Goal: Check status: Check status

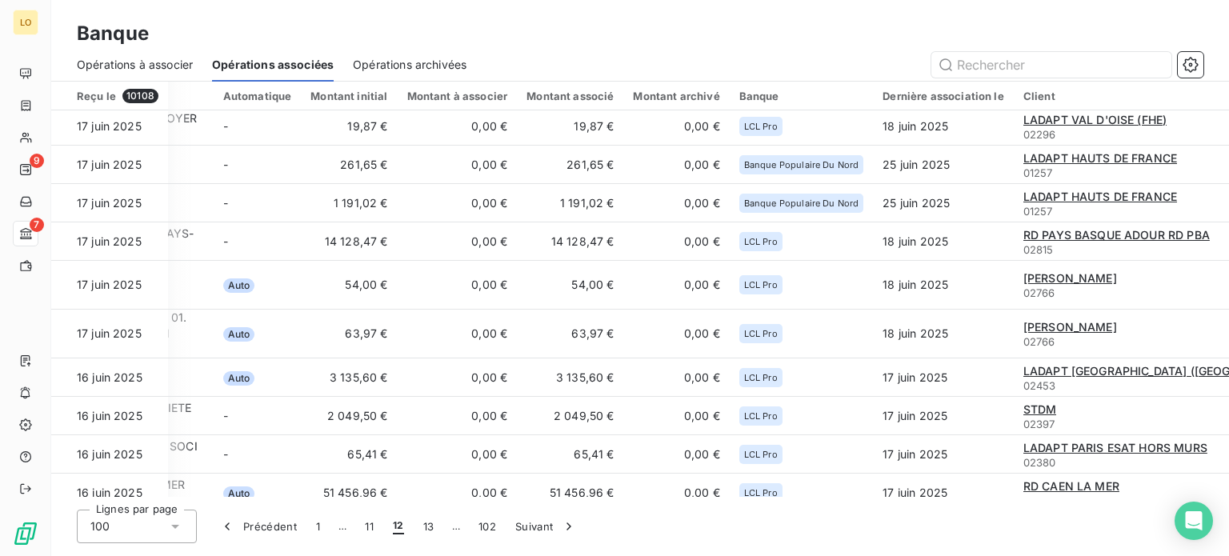
scroll to position [0, 323]
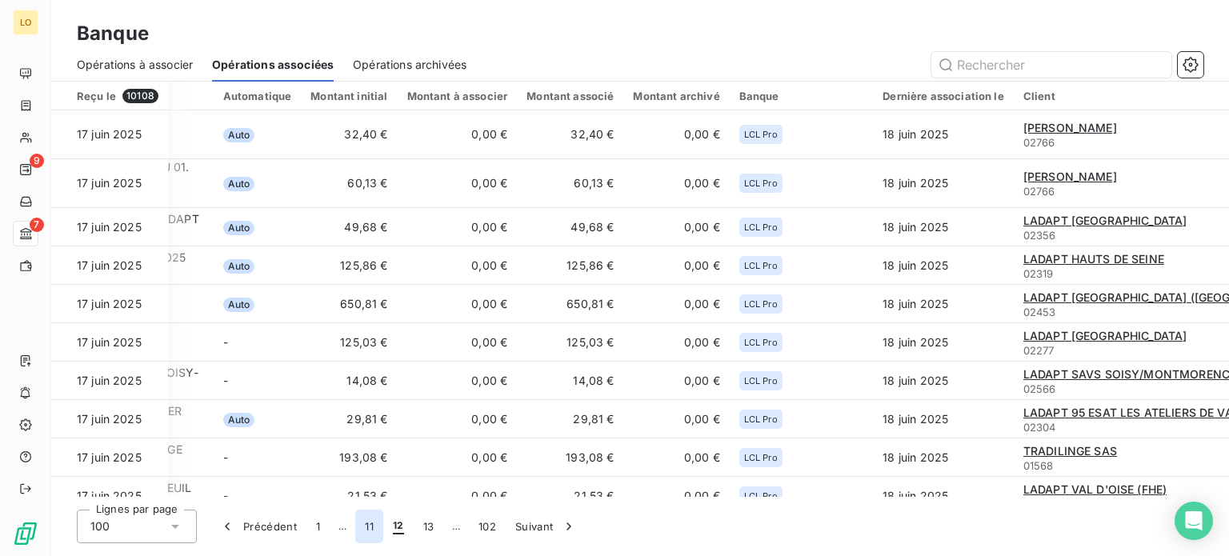
click at [368, 525] on button "11" at bounding box center [369, 527] width 28 height 34
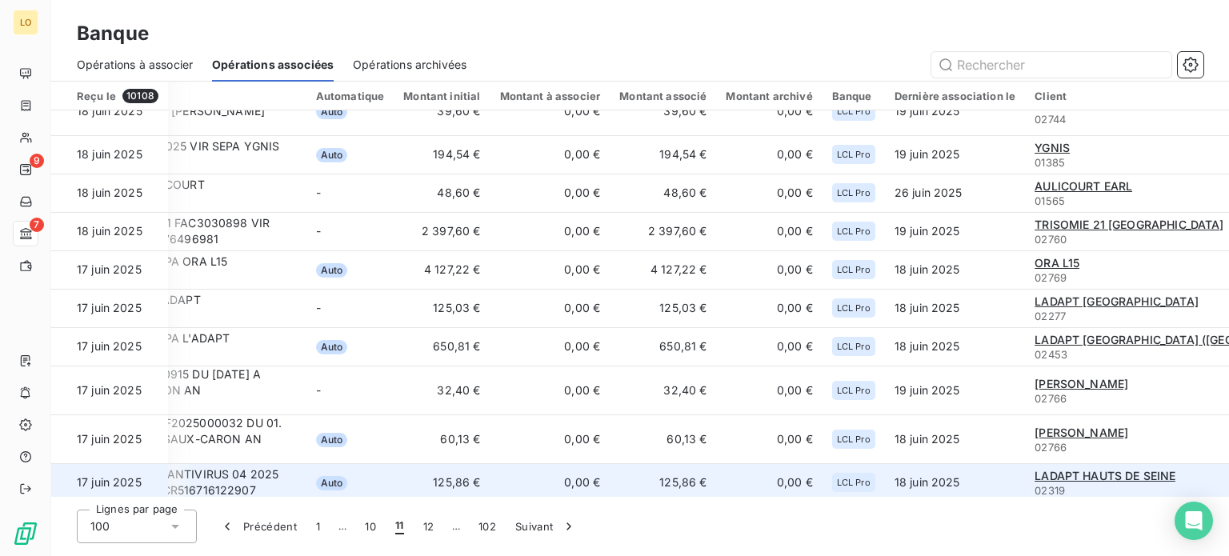
scroll to position [2835, 230]
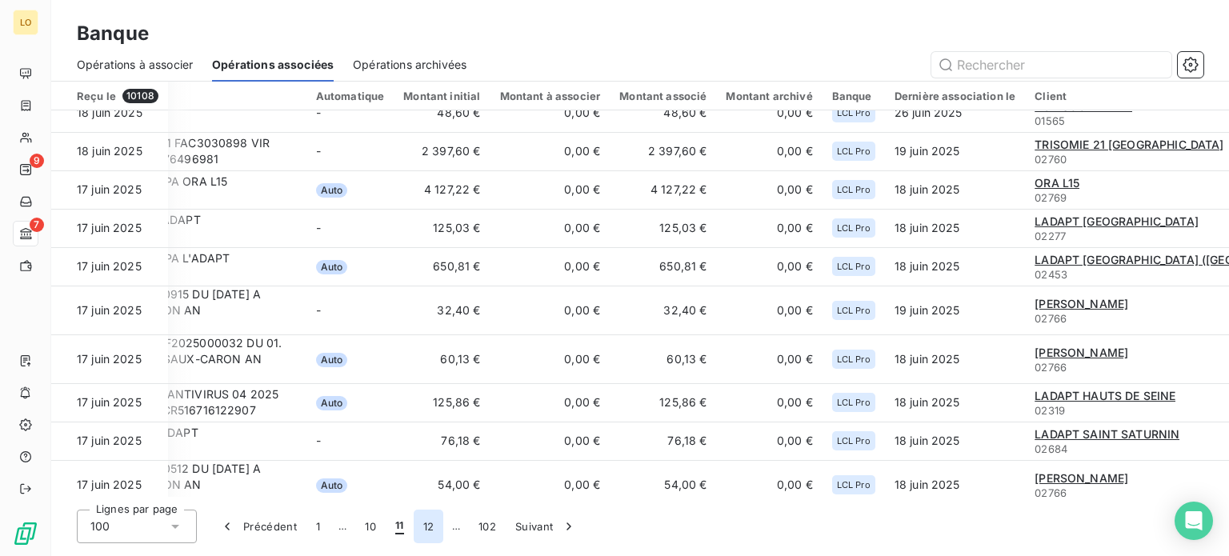
click at [426, 524] on button "12" at bounding box center [429, 527] width 30 height 34
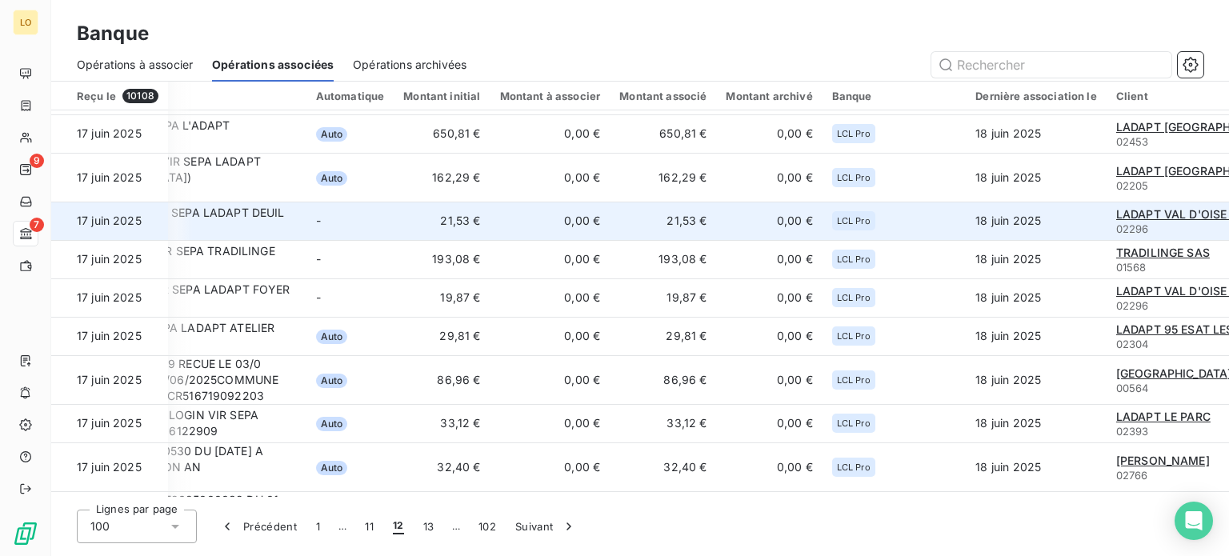
scroll to position [0, 230]
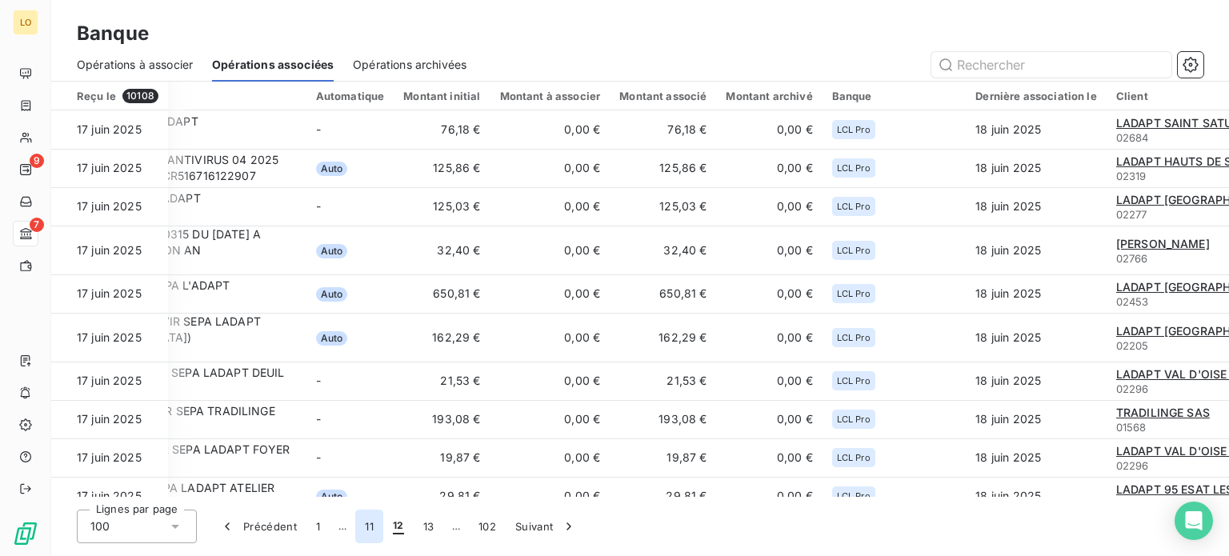
click at [371, 527] on button "11" at bounding box center [369, 527] width 28 height 34
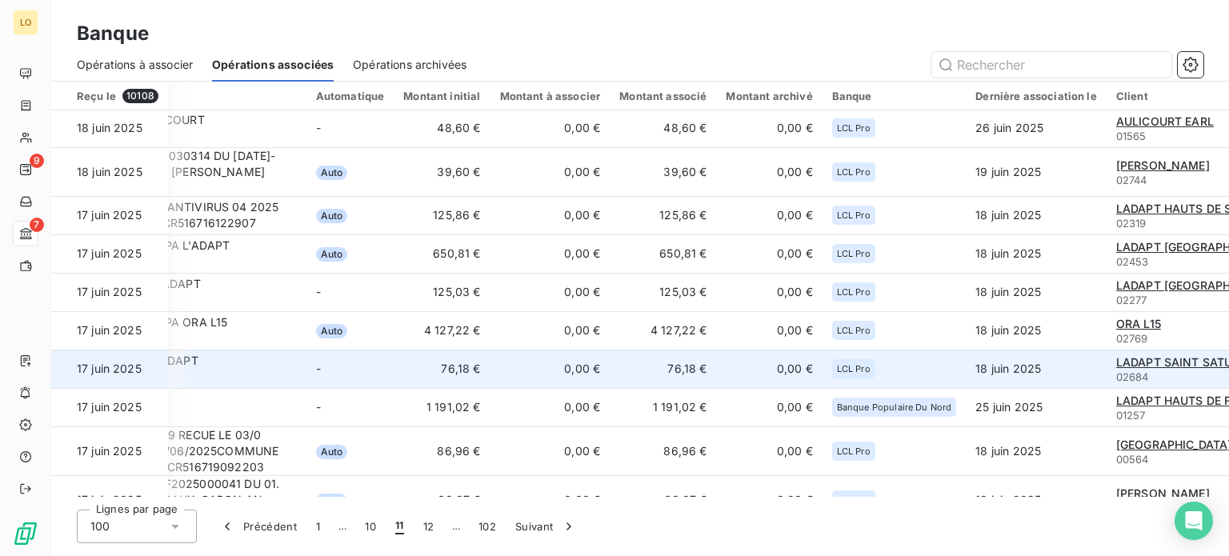
scroll to position [2863, 230]
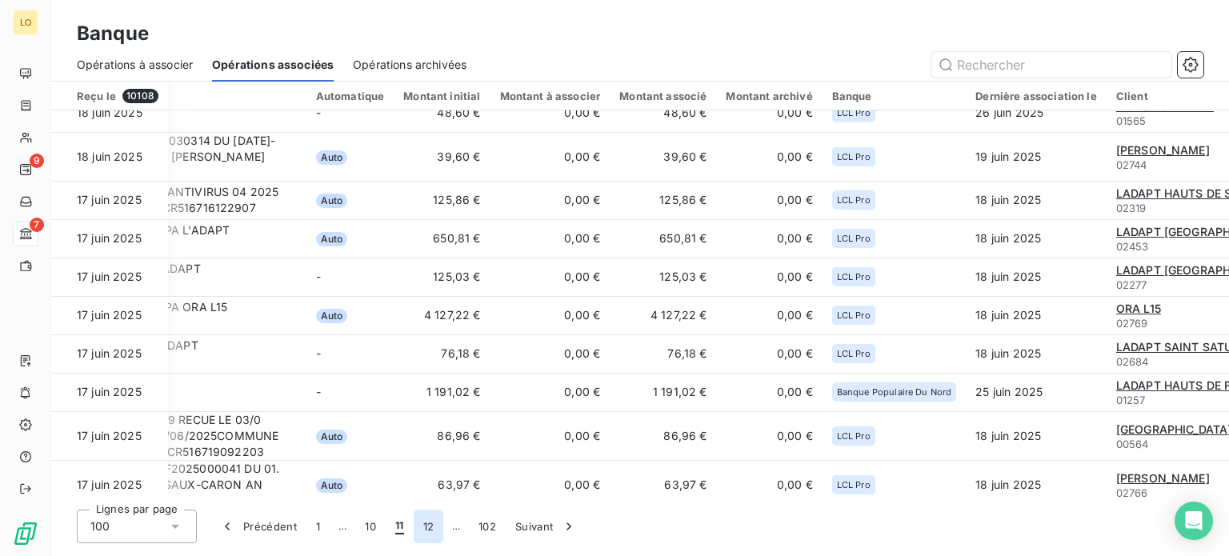
click at [437, 526] on button "12" at bounding box center [429, 527] width 30 height 34
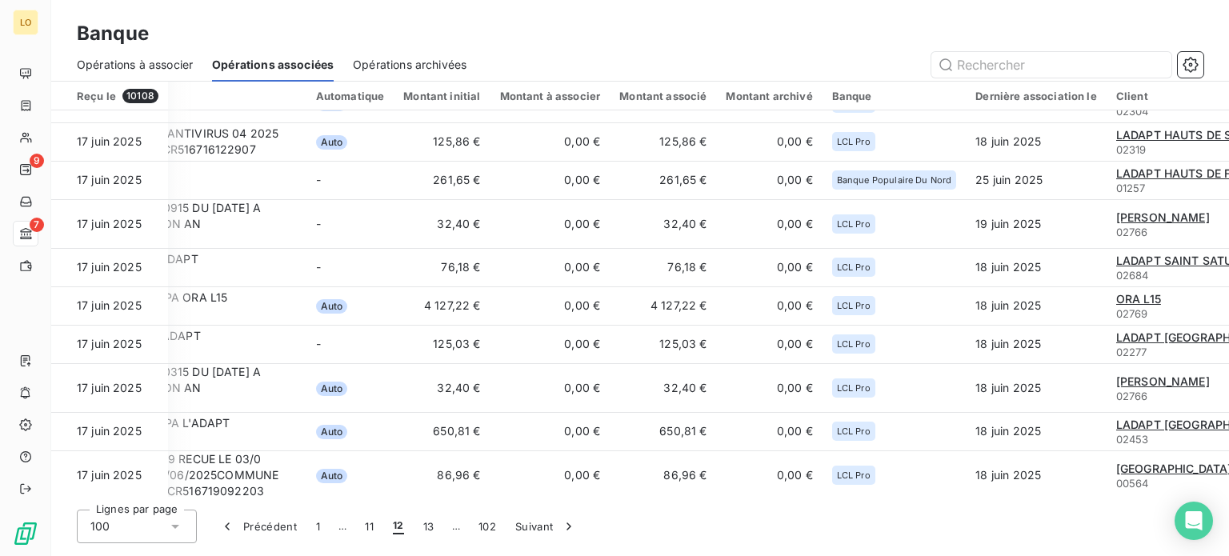
scroll to position [0, 230]
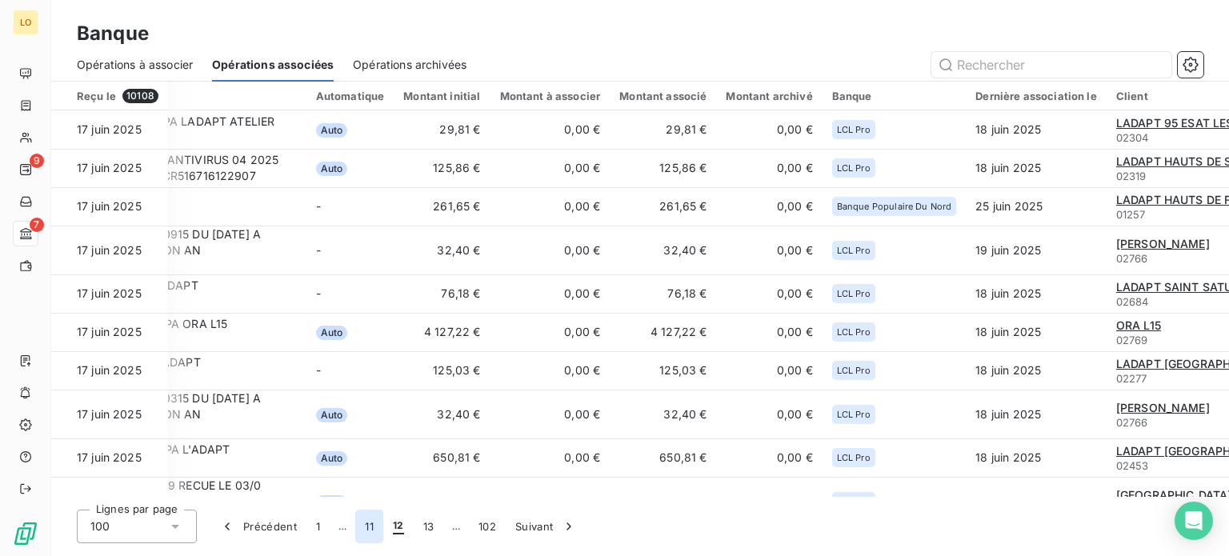
click at [368, 530] on button "11" at bounding box center [369, 527] width 28 height 34
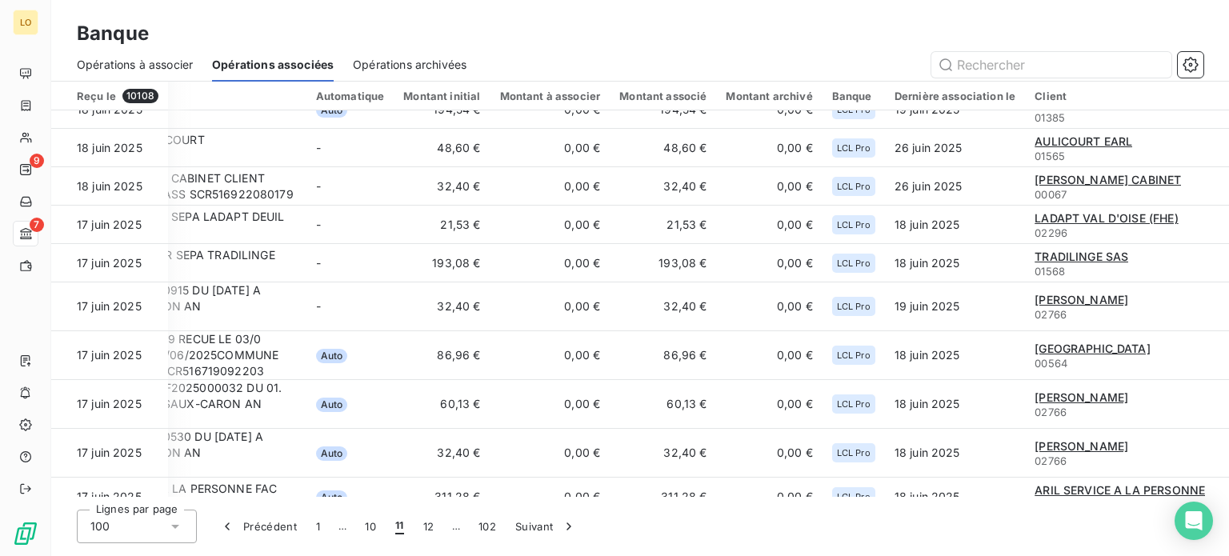
scroll to position [2806, 230]
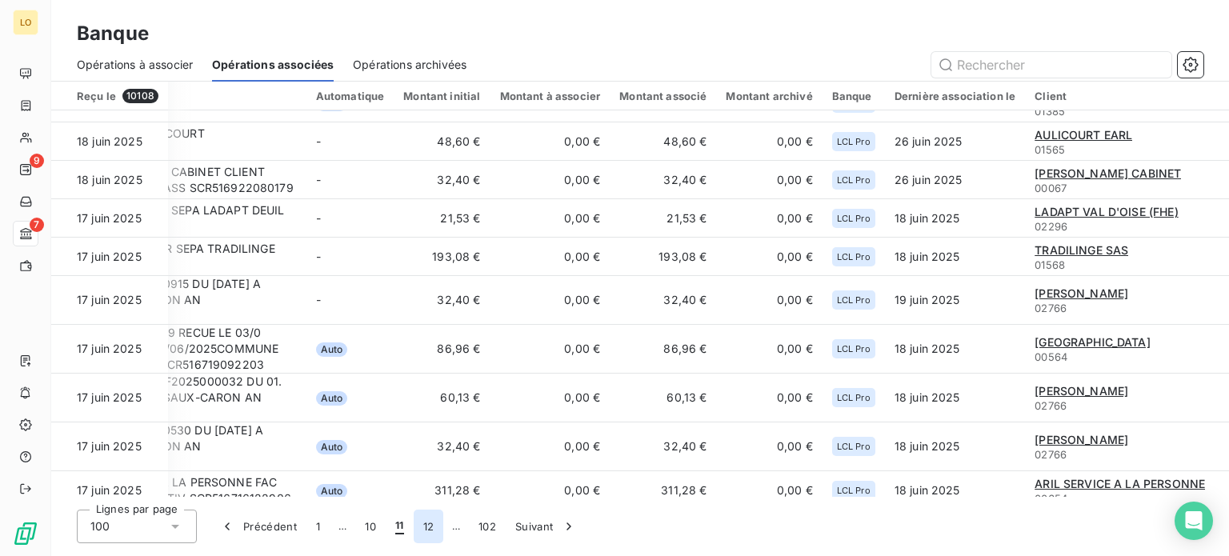
click at [432, 522] on button "12" at bounding box center [429, 527] width 30 height 34
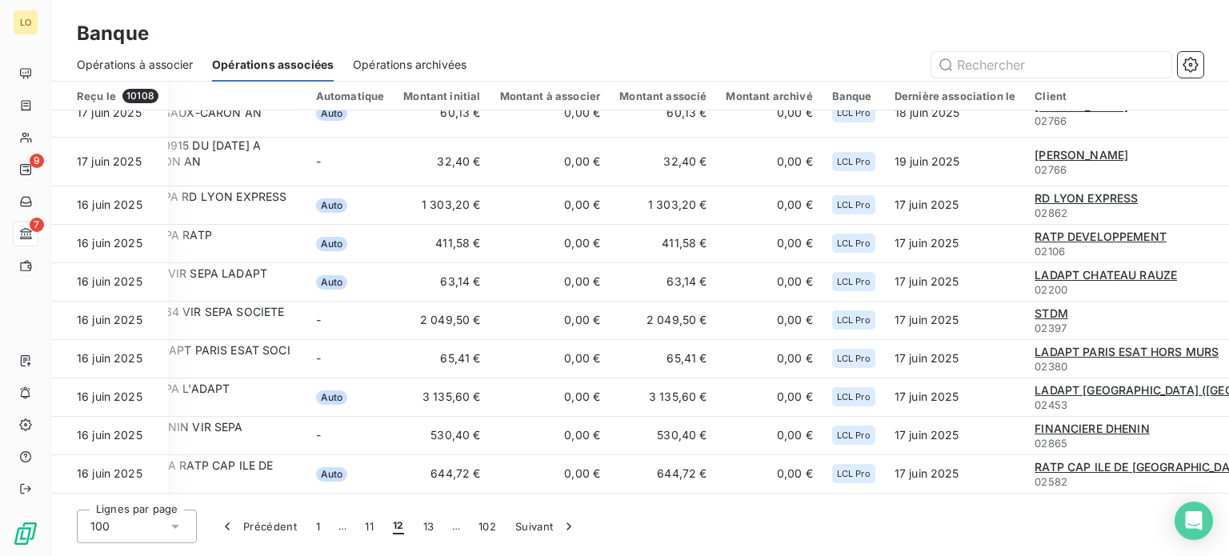
scroll to position [720, 230]
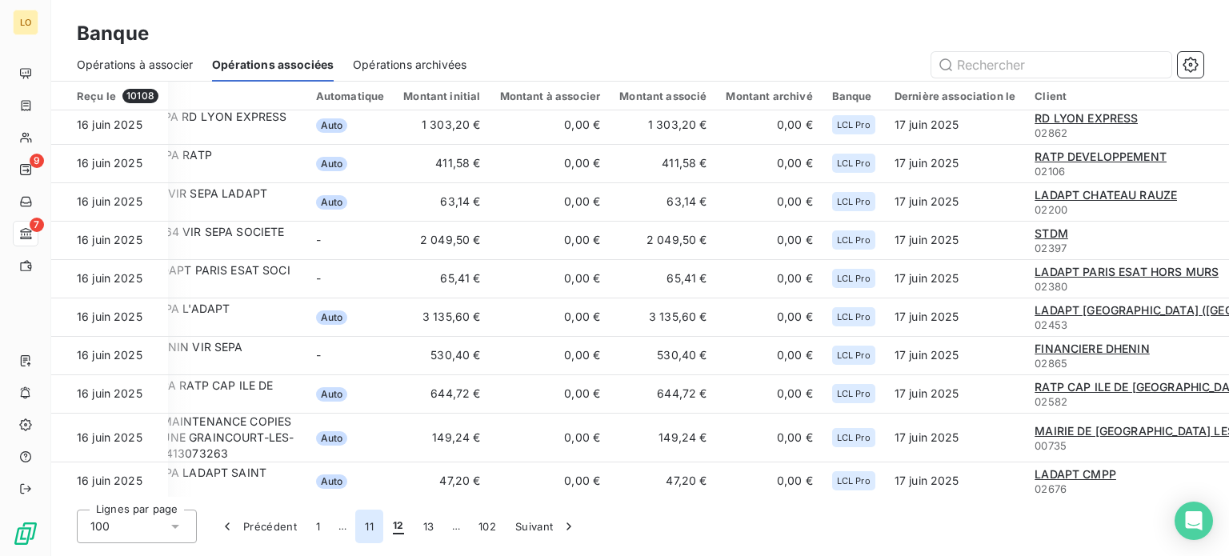
click at [370, 523] on button "11" at bounding box center [369, 527] width 28 height 34
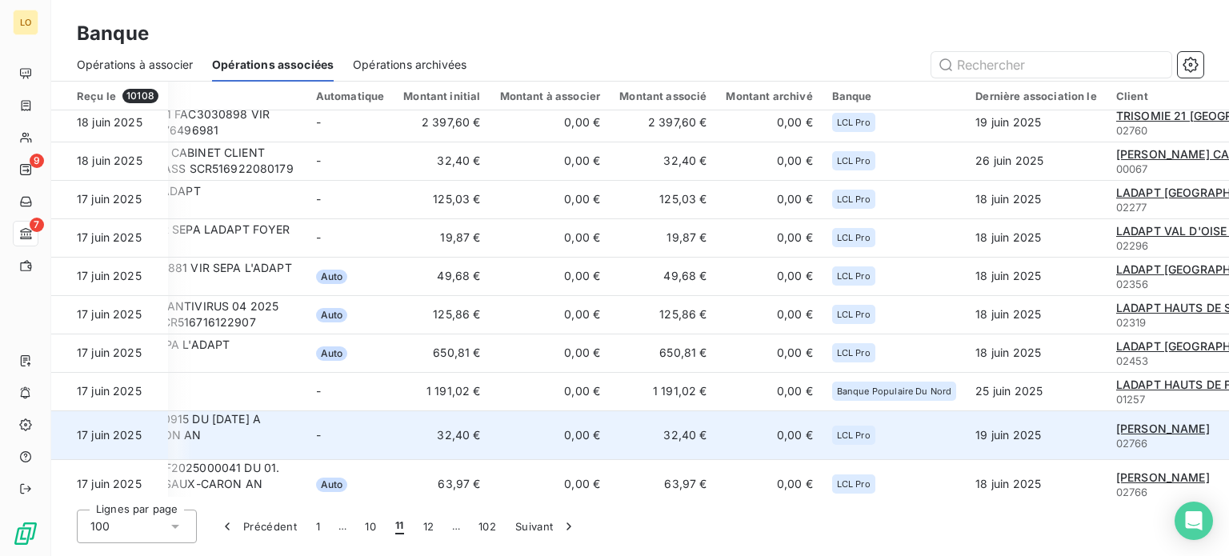
scroll to position [2825, 230]
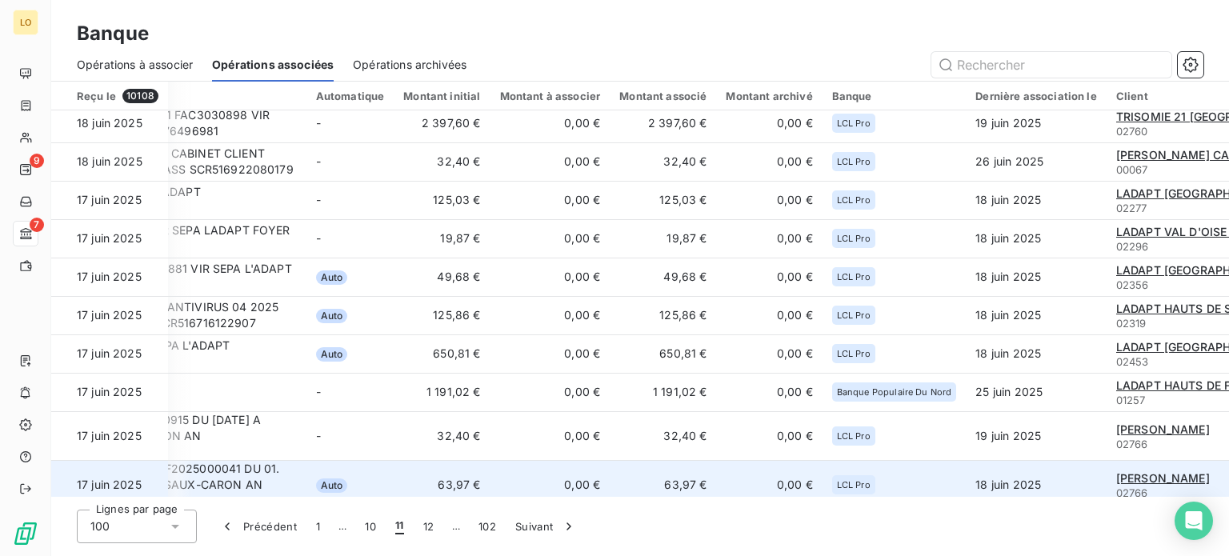
click at [428, 460] on td "63,97 €" at bounding box center [442, 484] width 96 height 49
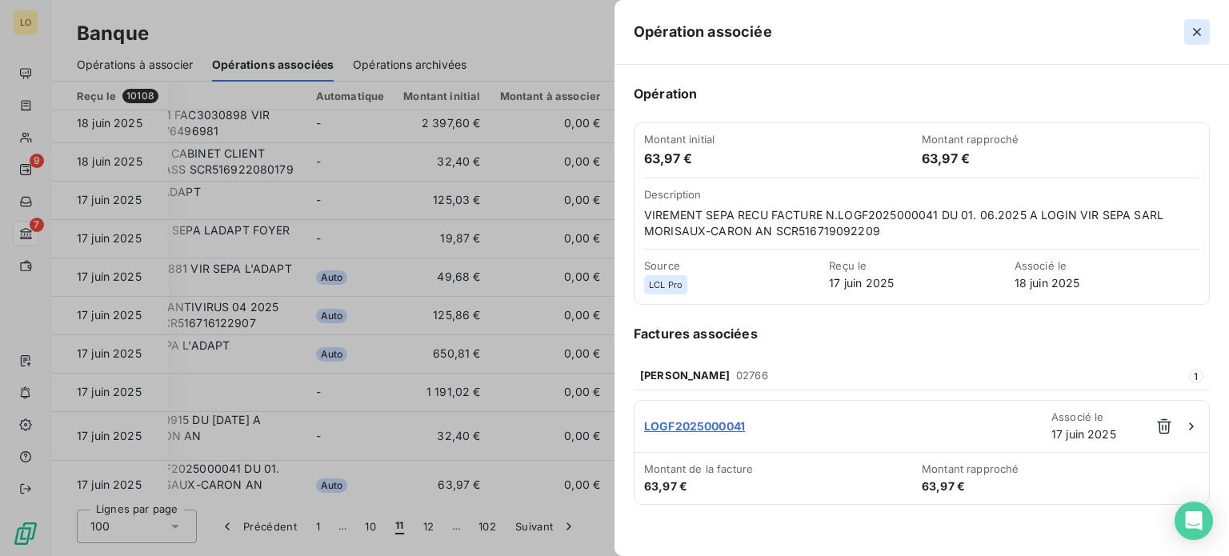
click at [1197, 26] on icon "button" at bounding box center [1197, 32] width 16 height 16
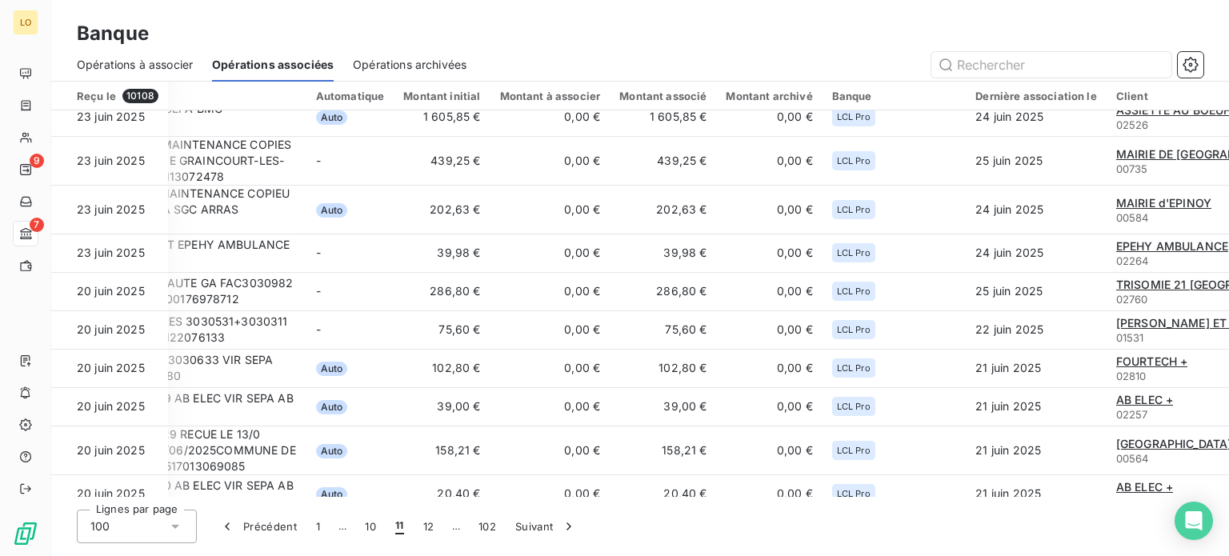
scroll to position [1625, 230]
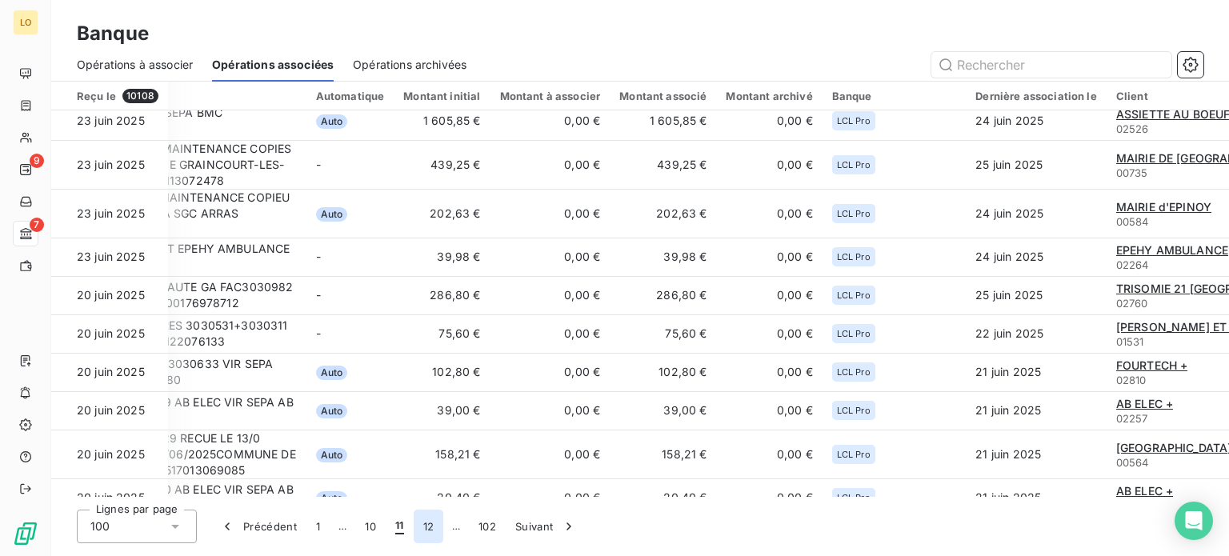
click at [431, 527] on button "12" at bounding box center [429, 527] width 30 height 34
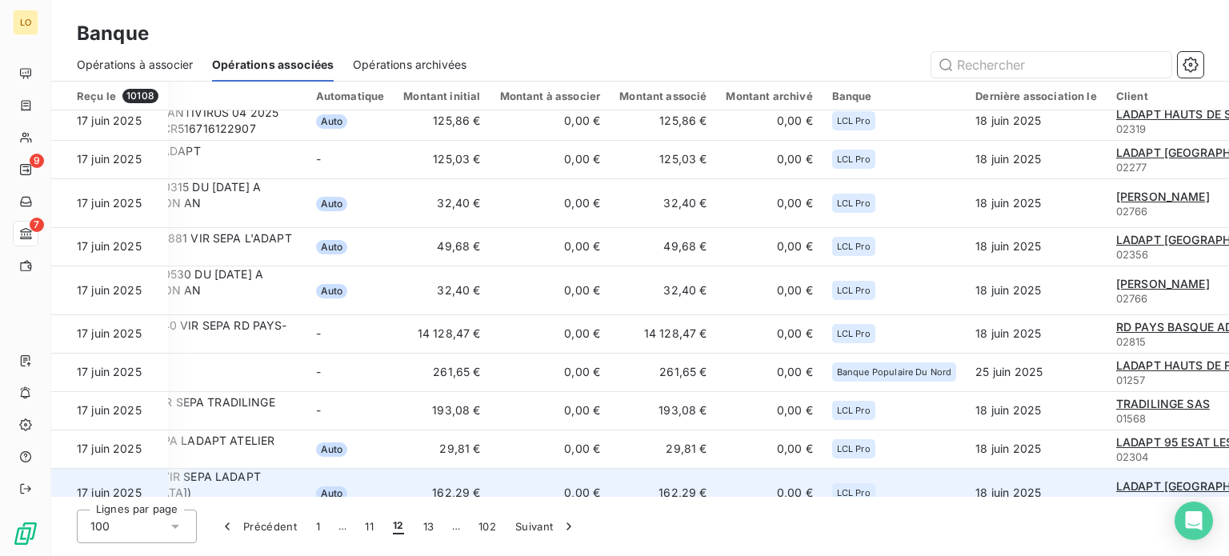
scroll to position [0, 230]
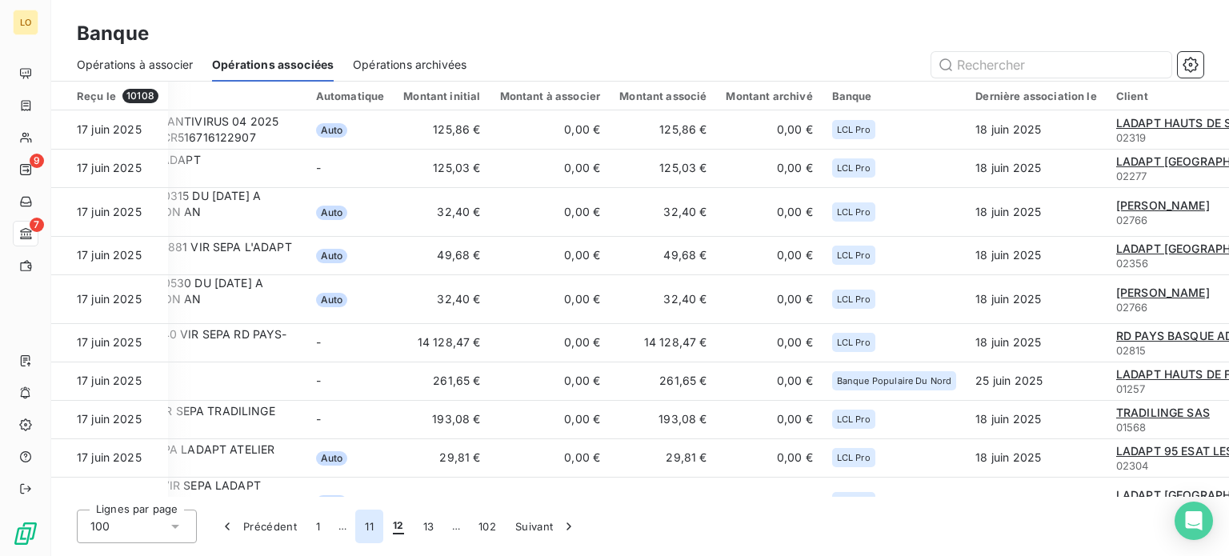
click at [378, 526] on button "11" at bounding box center [369, 527] width 28 height 34
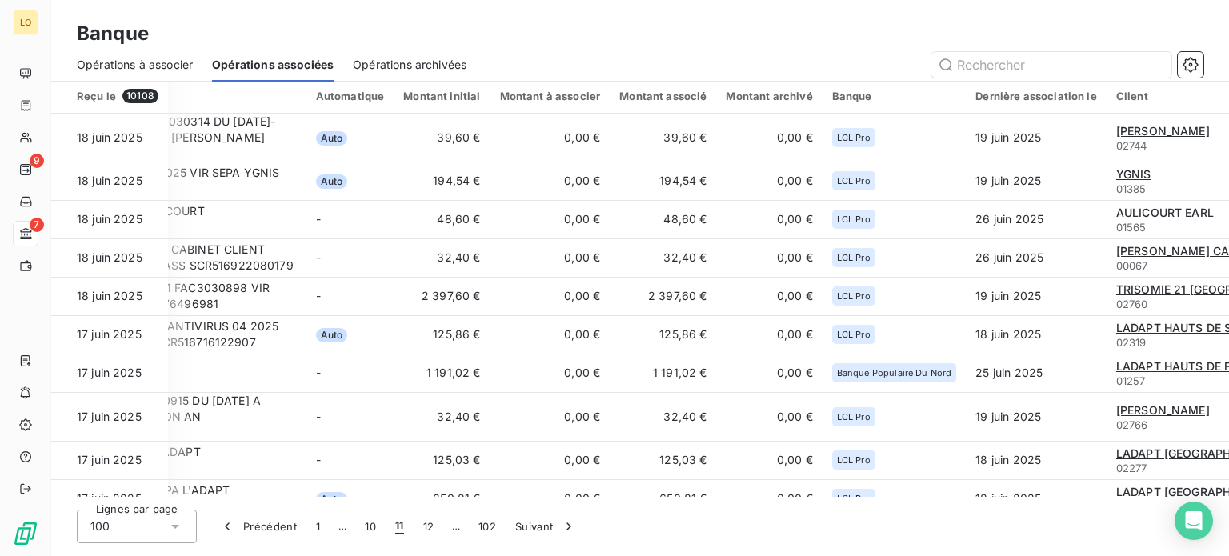
scroll to position [2731, 230]
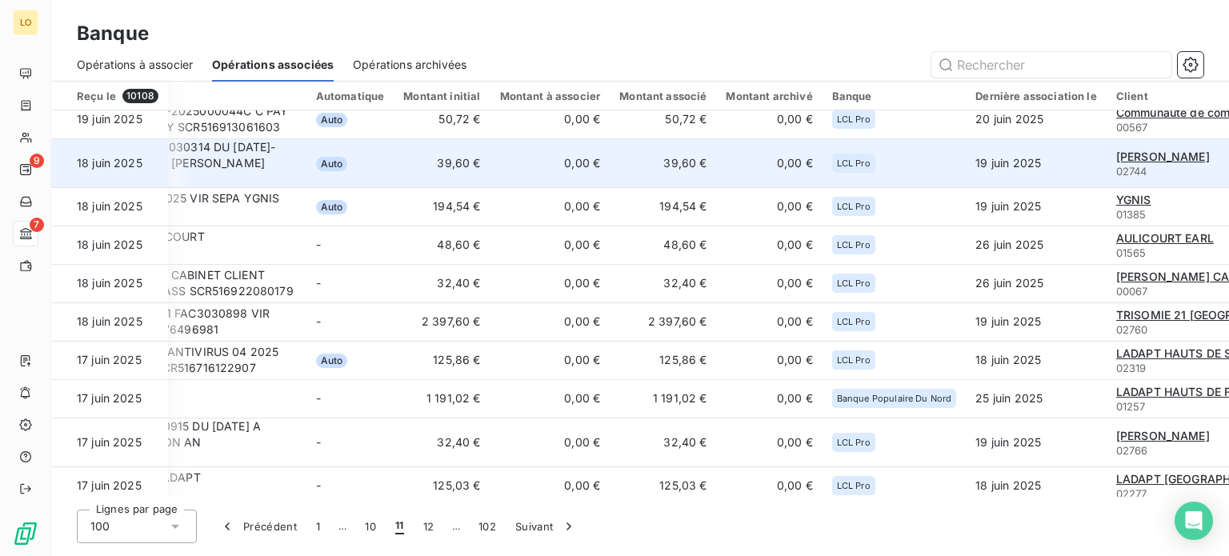
click at [405, 156] on td "39,60 €" at bounding box center [442, 162] width 96 height 49
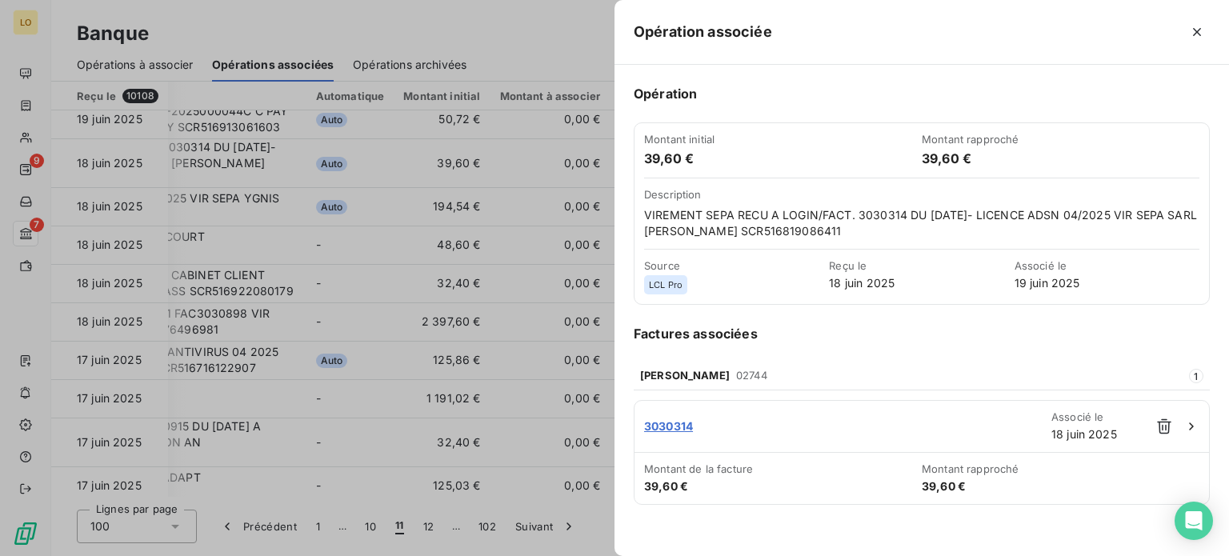
drag, startPoint x: 405, startPoint y: 156, endPoint x: 930, endPoint y: 31, distance: 539.4
click at [930, 31] on div at bounding box center [991, 32] width 438 height 26
click at [1197, 28] on icon "button" at bounding box center [1197, 32] width 16 height 16
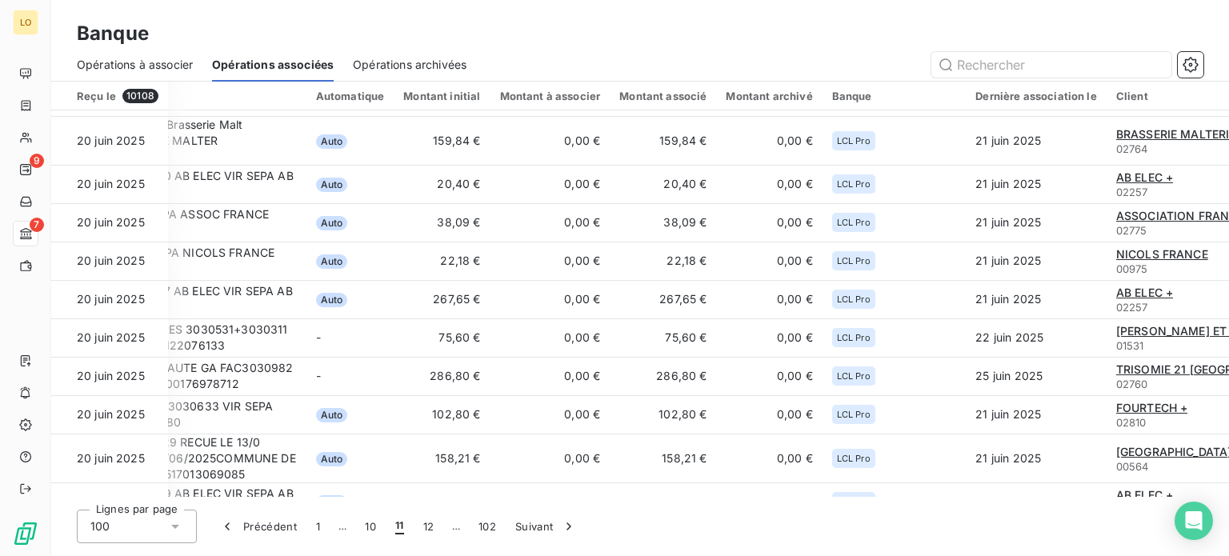
scroll to position [2091, 230]
drag, startPoint x: 398, startPoint y: 338, endPoint x: 772, endPoint y: 38, distance: 479.1
click at [772, 38] on div "Banque" at bounding box center [640, 33] width 1178 height 29
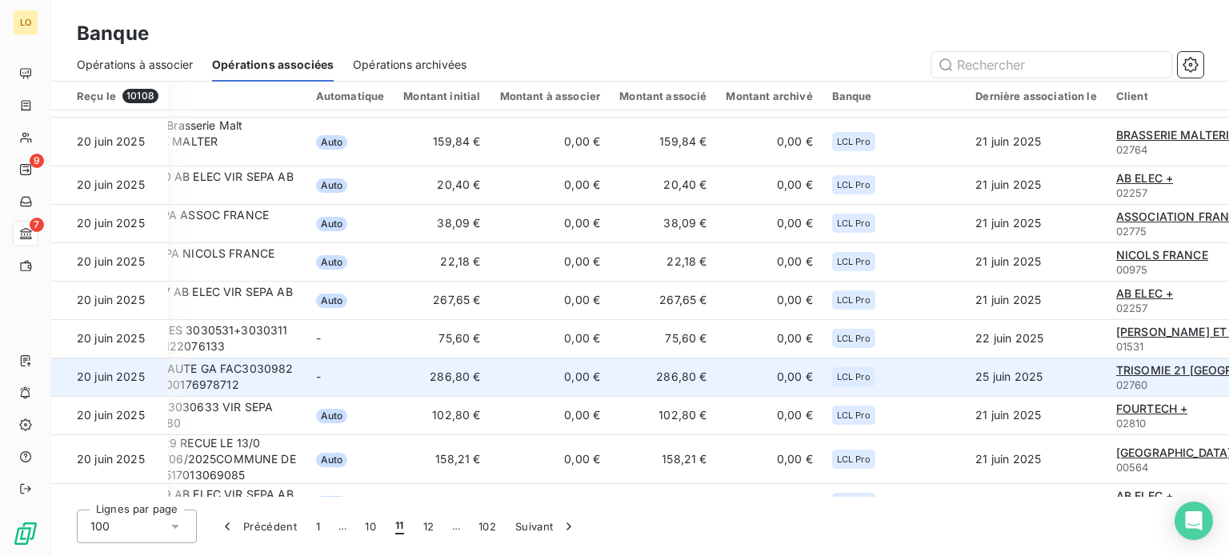
click at [610, 374] on td "286,80 €" at bounding box center [663, 377] width 106 height 38
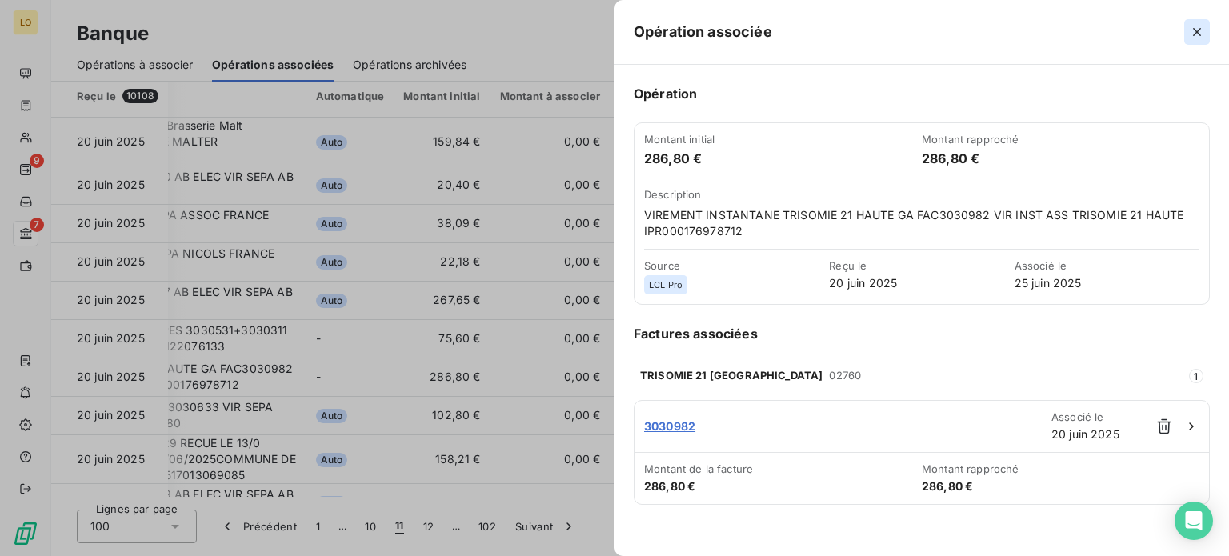
click at [1194, 31] on icon "button" at bounding box center [1197, 32] width 16 height 16
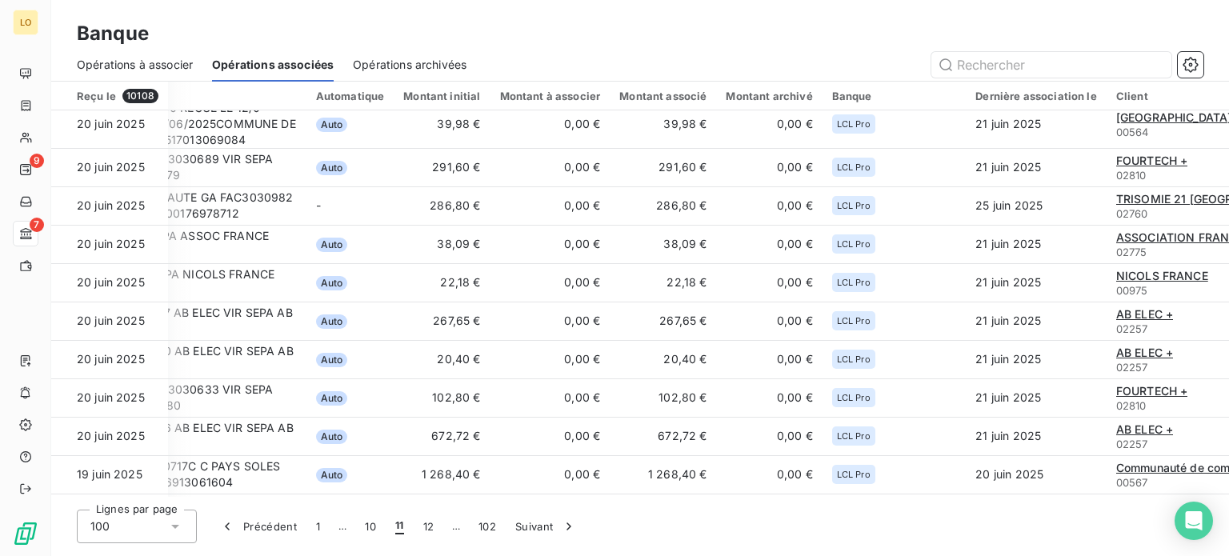
scroll to position [1822, 230]
